Goal: Information Seeking & Learning: Find specific fact

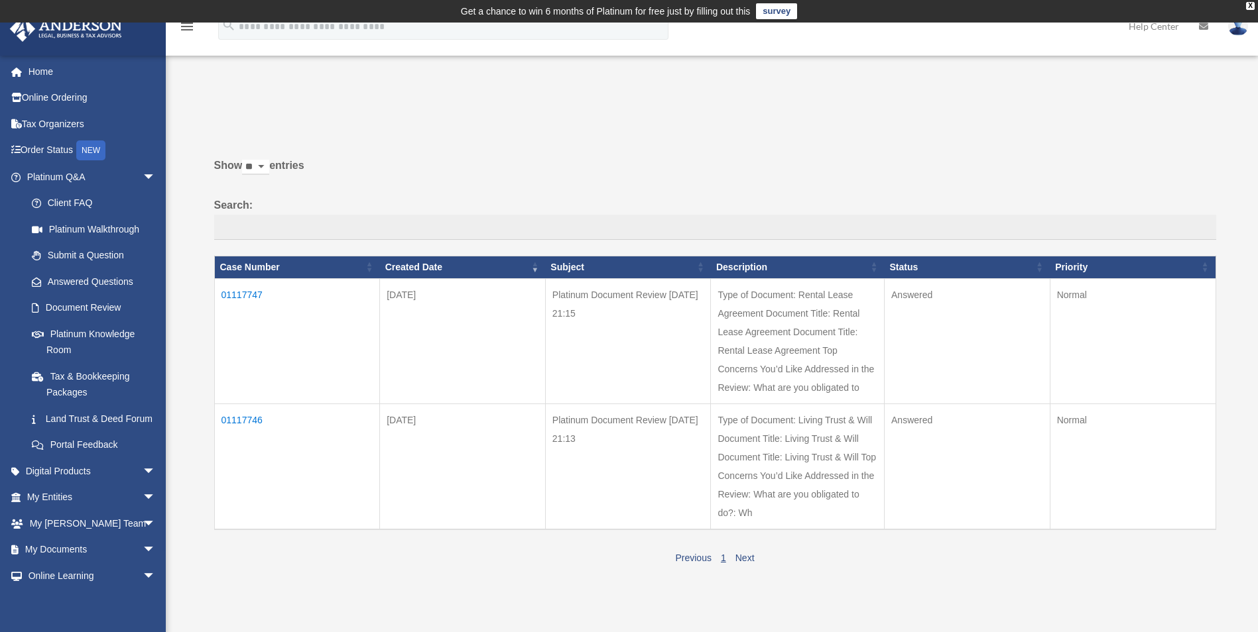
click at [238, 296] on td "01117747" at bounding box center [297, 340] width 166 height 125
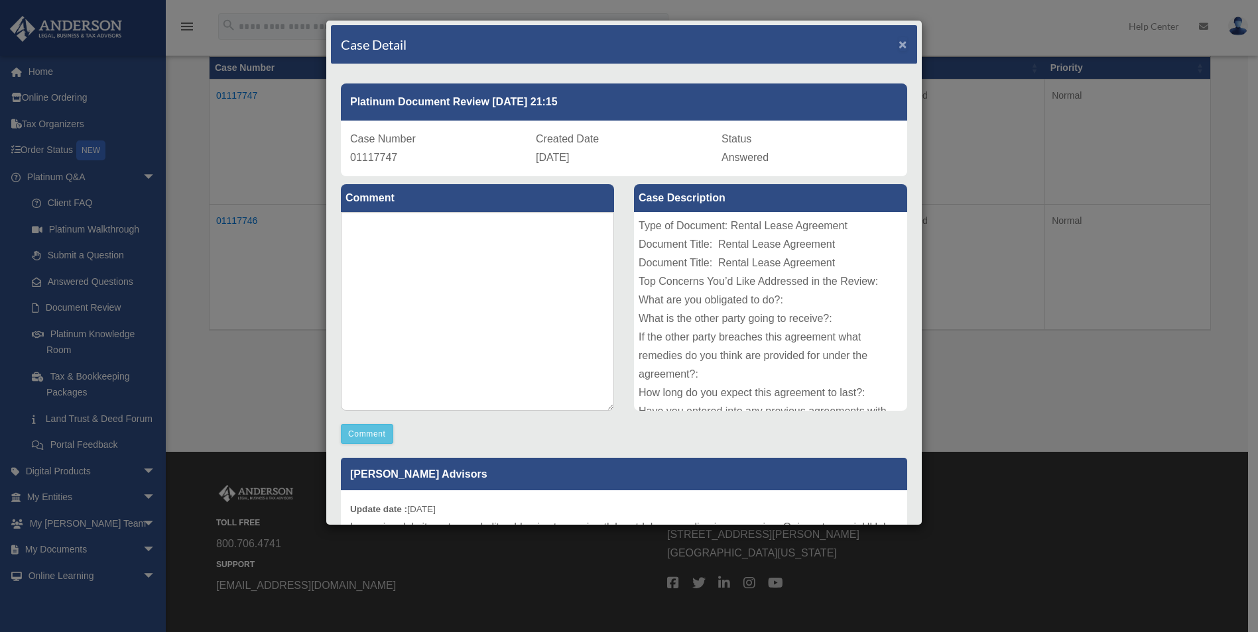
click at [898, 44] on span "×" at bounding box center [902, 43] width 9 height 15
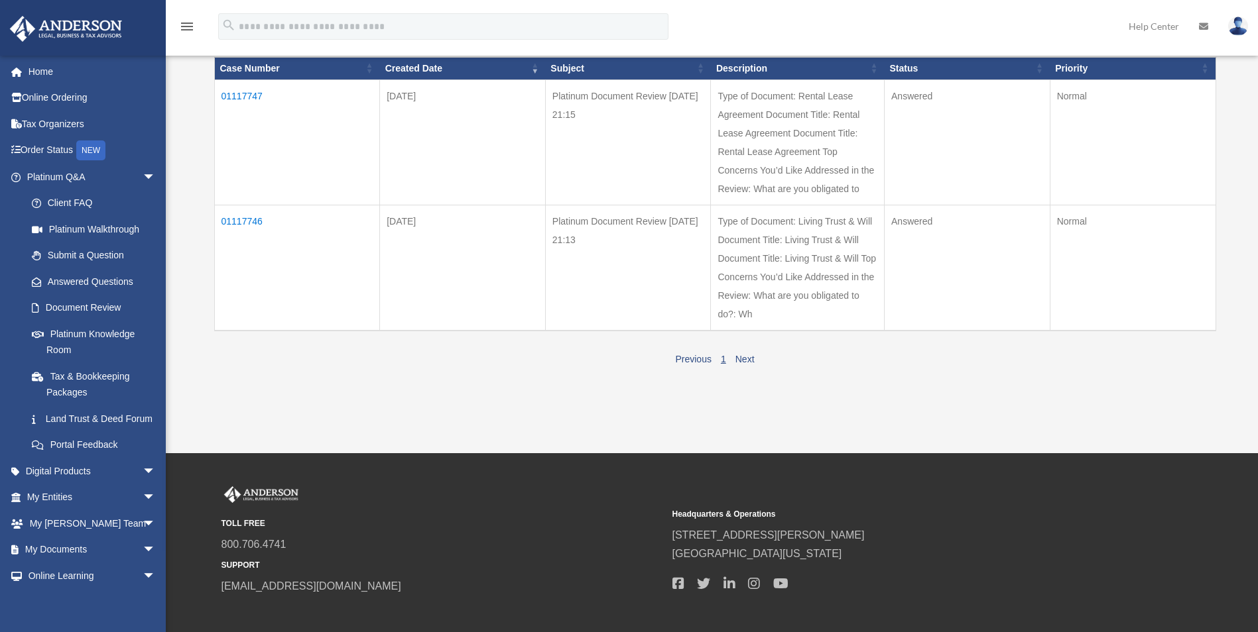
click at [237, 218] on td "01117746" at bounding box center [297, 268] width 166 height 126
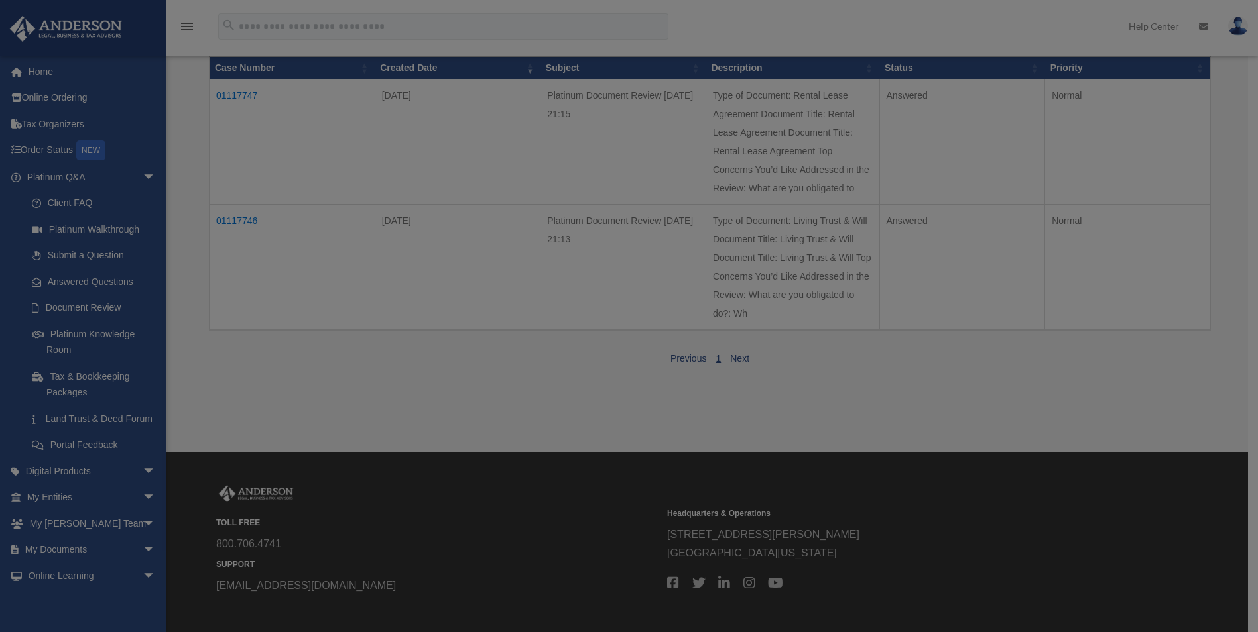
click at [237, 218] on body "X Get a chance to win 6 months of Platinum for free just by filling out this su…" at bounding box center [629, 251] width 1258 height 900
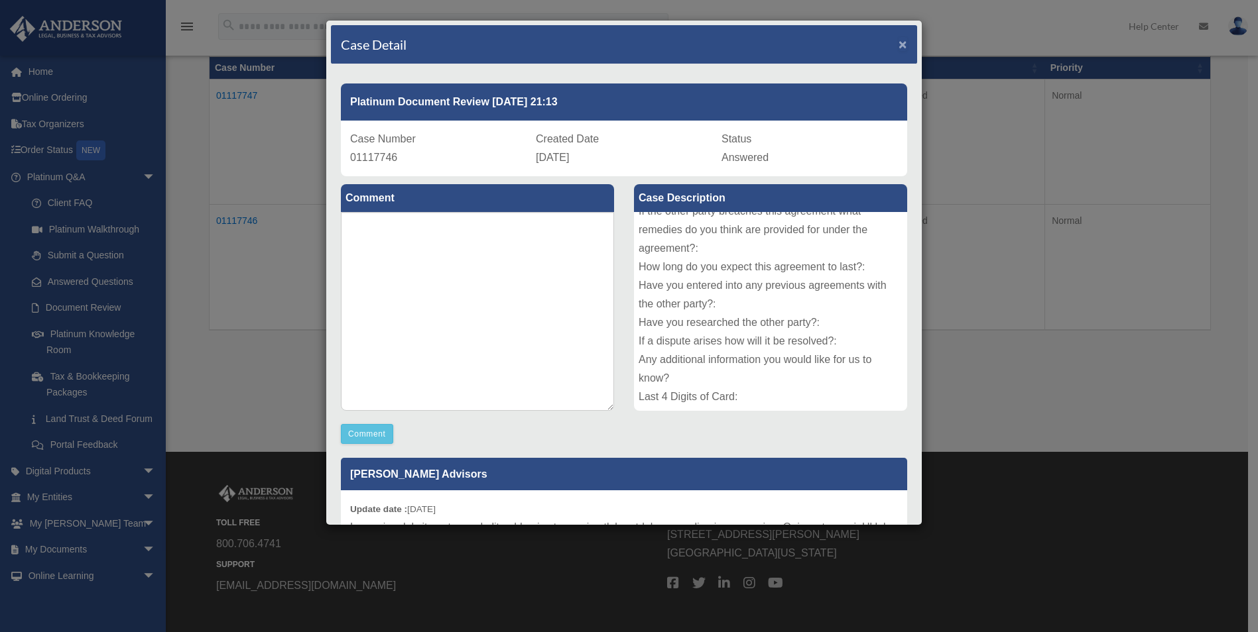
click at [898, 44] on span "×" at bounding box center [902, 43] width 9 height 15
